Goal: Navigation & Orientation: Go to known website

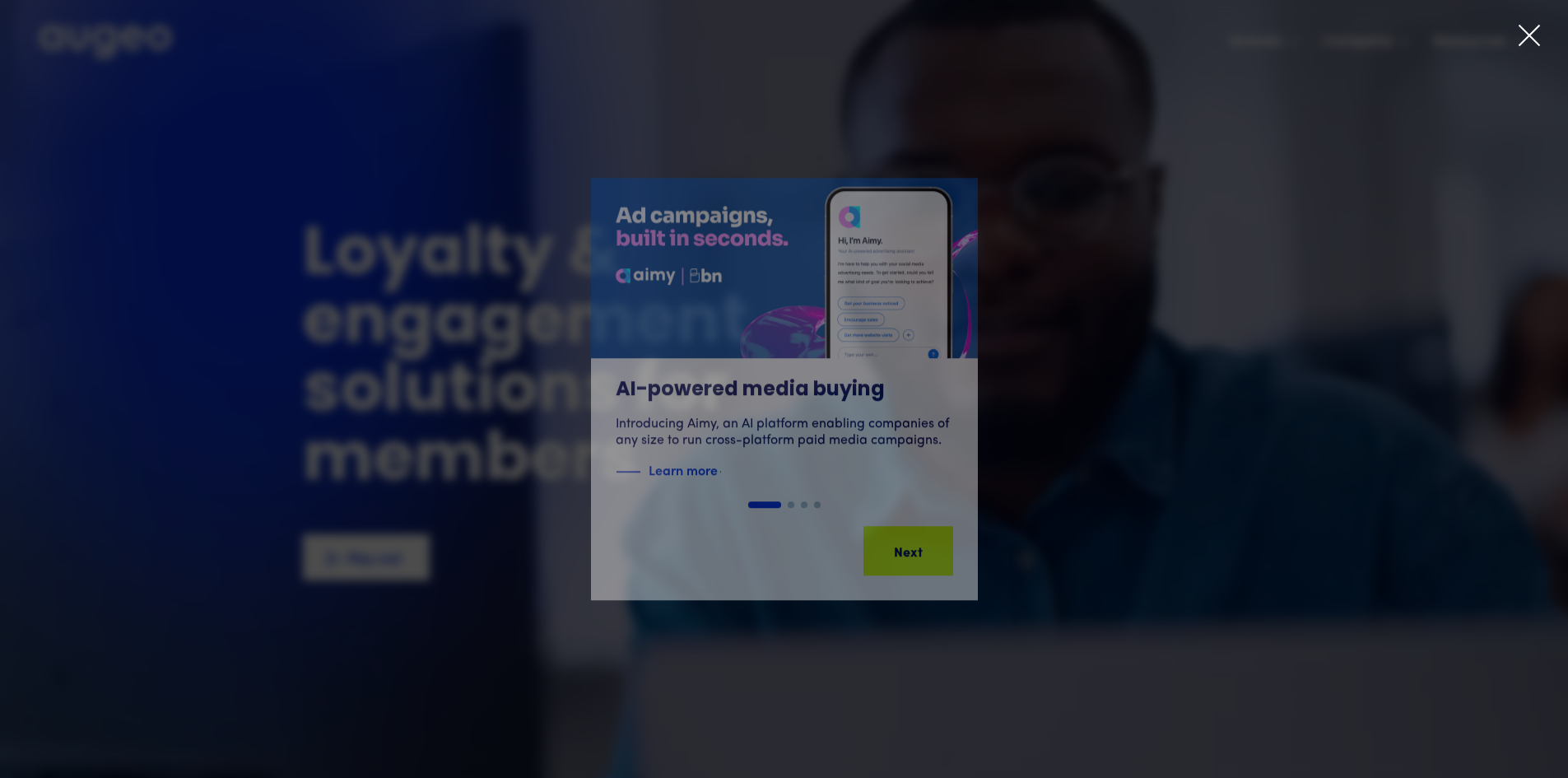
click at [1529, 41] on icon at bounding box center [1530, 36] width 25 height 25
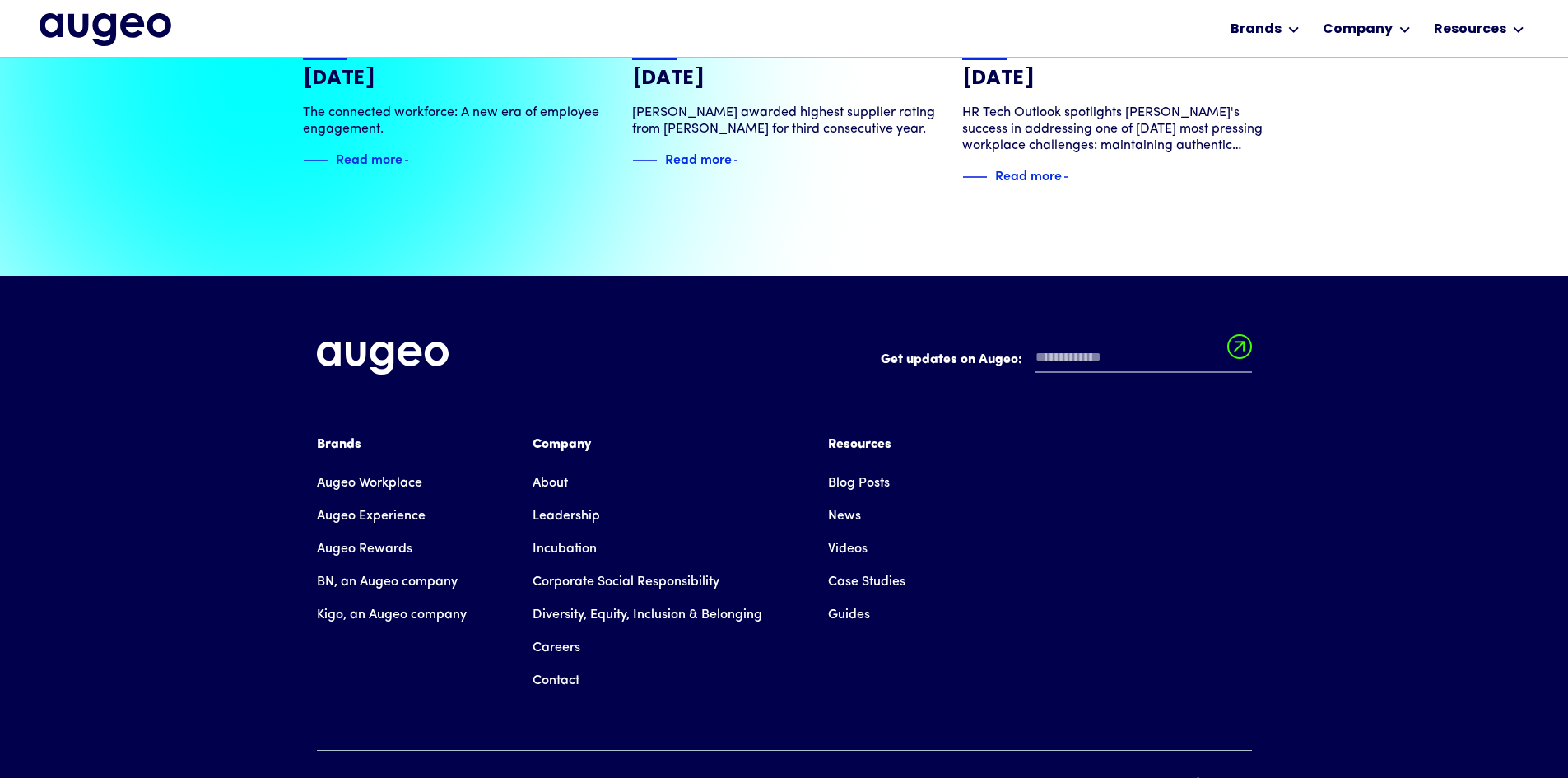
scroll to position [3736, 0]
